Goal: Navigation & Orientation: Understand site structure

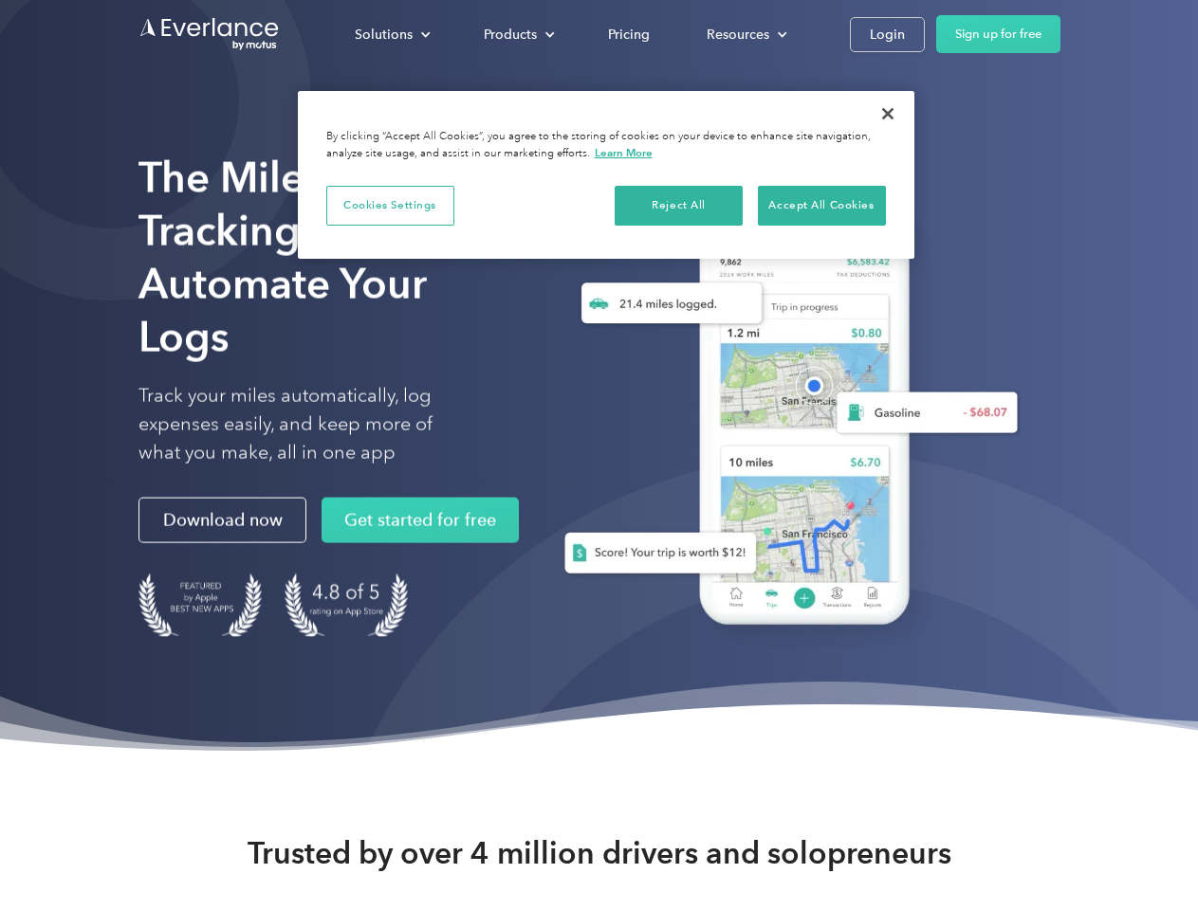
click at [392, 34] on div "Solutions" at bounding box center [384, 35] width 58 height 24
click at [517, 34] on div "Products" at bounding box center [510, 35] width 53 height 24
click at [744, 34] on div "Resources" at bounding box center [738, 35] width 63 height 24
click at [390, 205] on button "Cookies Settings" at bounding box center [390, 206] width 128 height 40
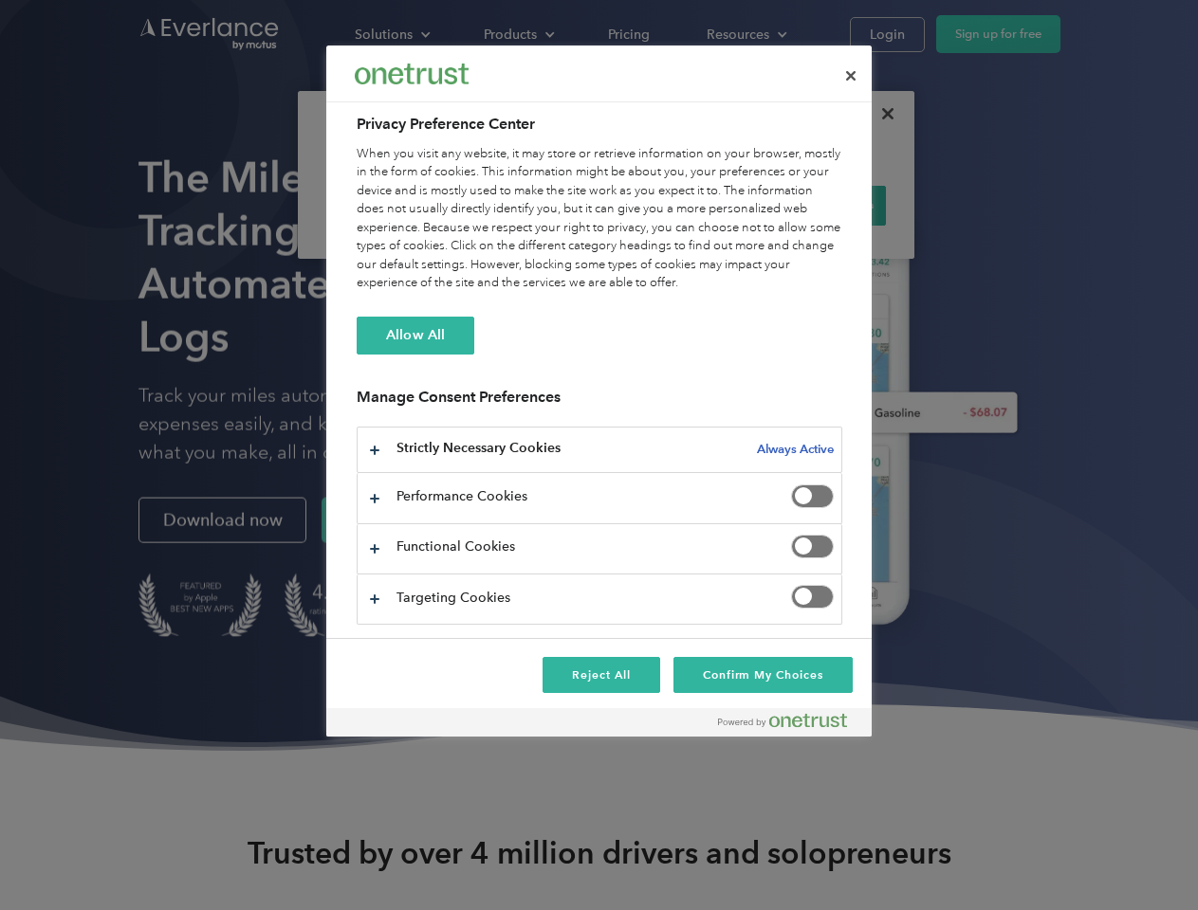
click at [679, 205] on div "When you visit any website, it may store or retrieve information on your browse…" at bounding box center [600, 219] width 486 height 148
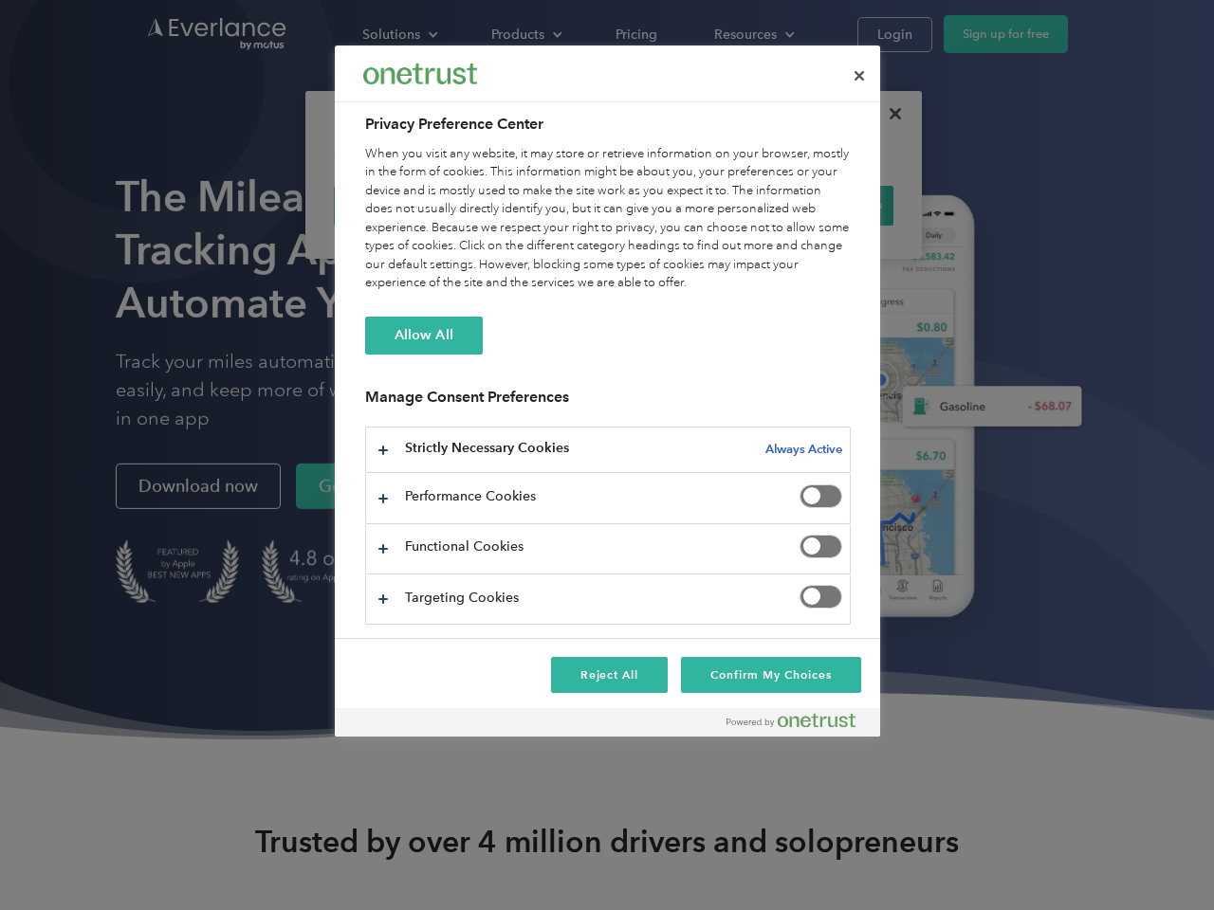
click at [821, 205] on div "When you visit any website, it may store or retrieve information on your browse…" at bounding box center [608, 219] width 486 height 148
click at [888, 114] on div at bounding box center [607, 455] width 1214 height 910
